Goal: Transaction & Acquisition: Download file/media

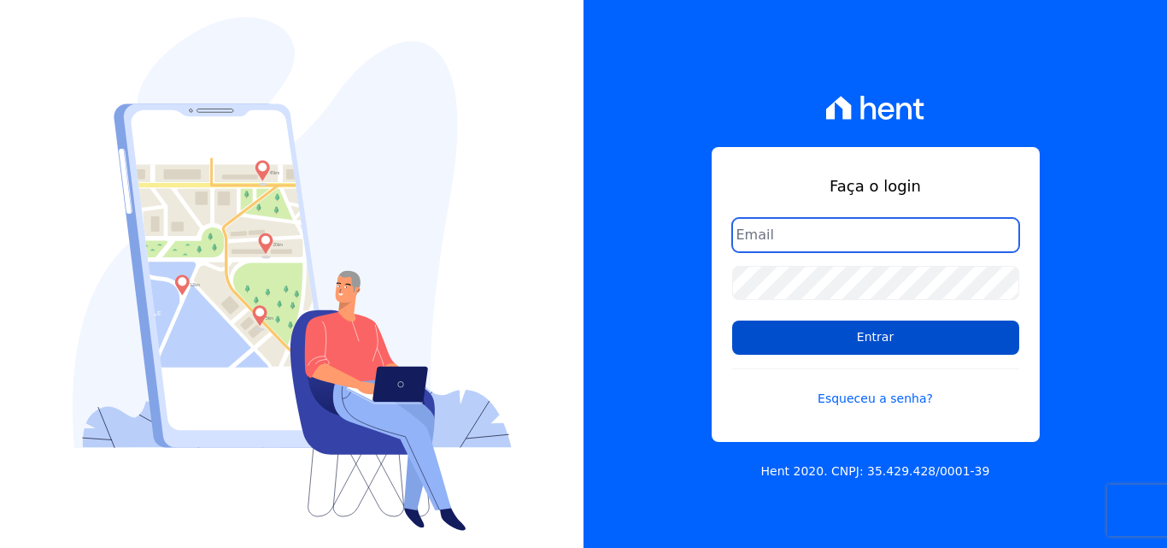
type input "[EMAIL_ADDRESS][DOMAIN_NAME]"
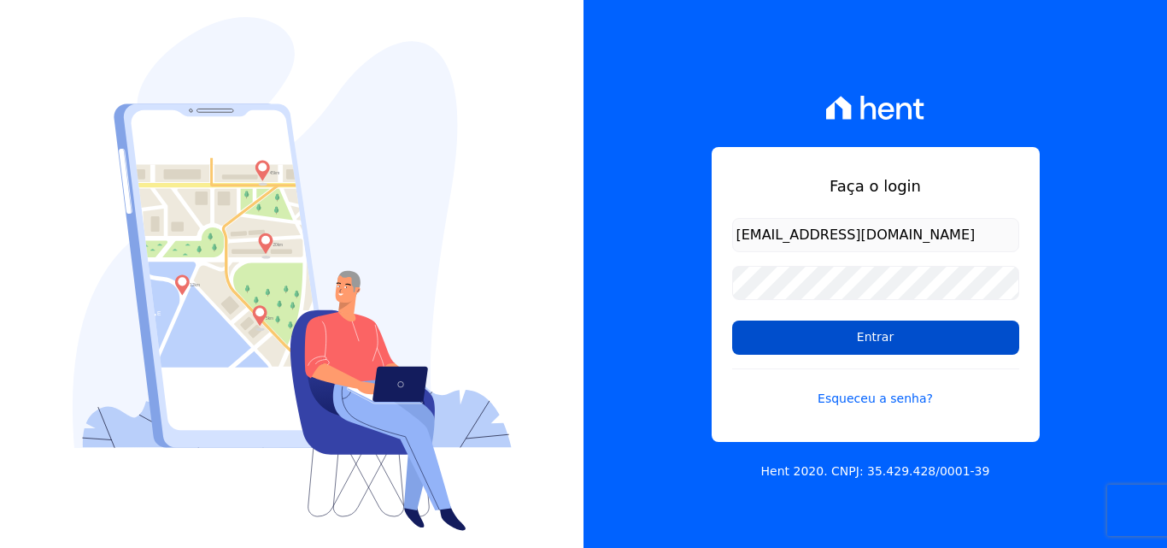
click at [826, 337] on input "Entrar" at bounding box center [875, 337] width 287 height 34
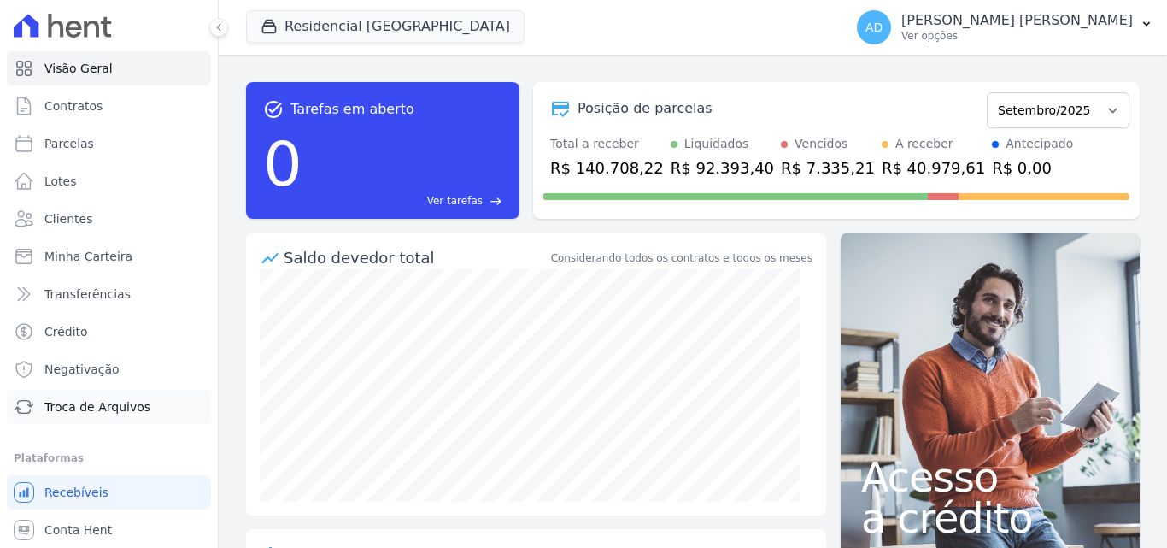
click at [151, 401] on link "Troca de Arquivos" at bounding box center [109, 407] width 204 height 34
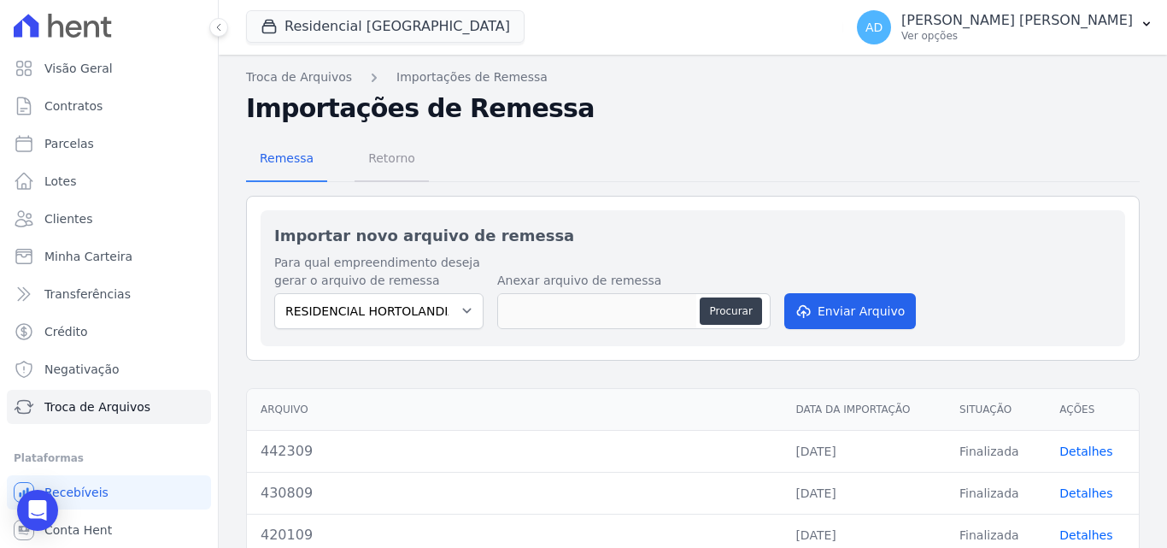
click at [389, 168] on span "Retorno" at bounding box center [392, 158] width 68 height 34
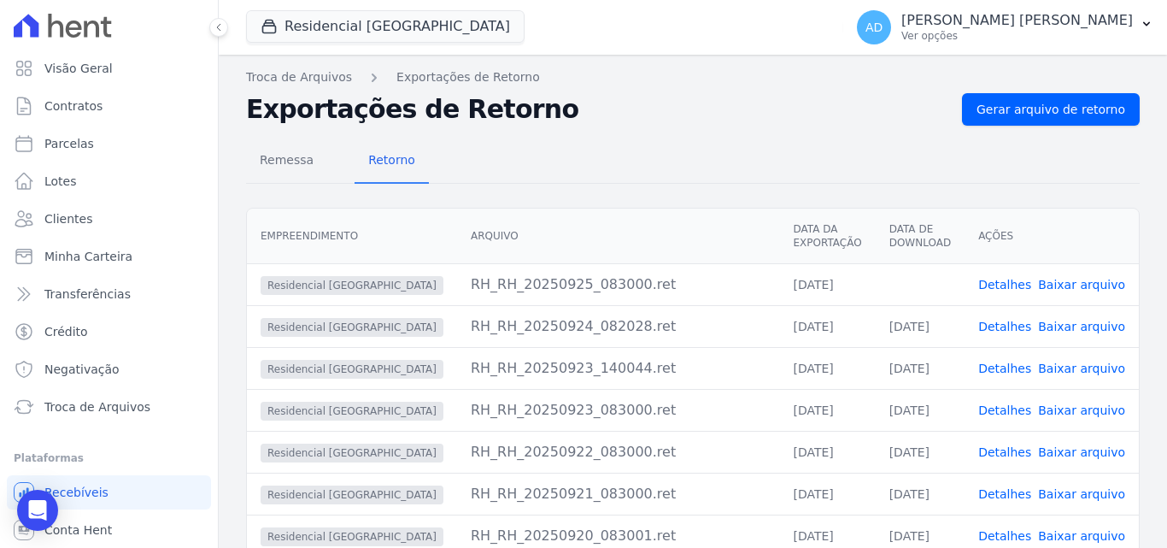
click at [1075, 285] on link "Baixar arquivo" at bounding box center [1081, 285] width 87 height 14
